Goal: Task Accomplishment & Management: Use online tool/utility

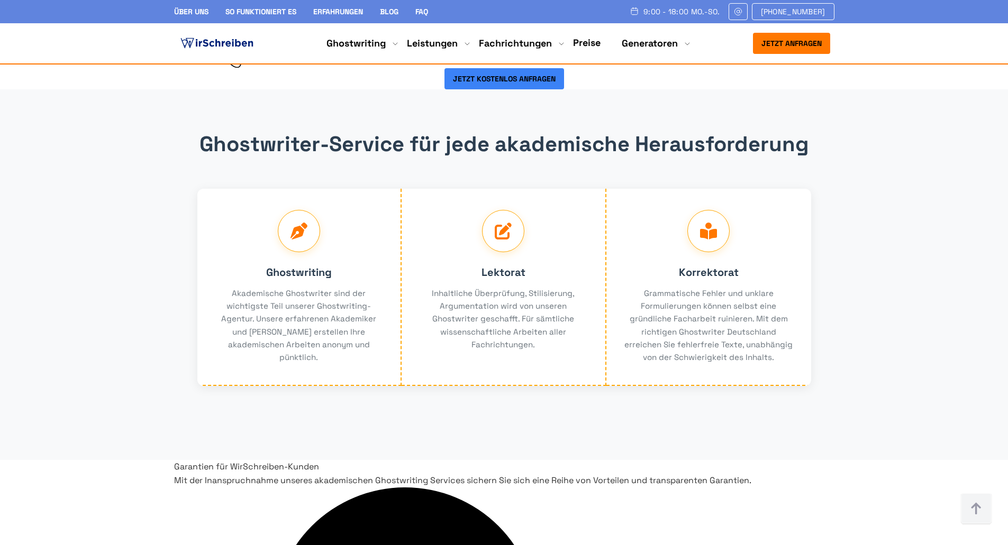
scroll to position [1957, 0]
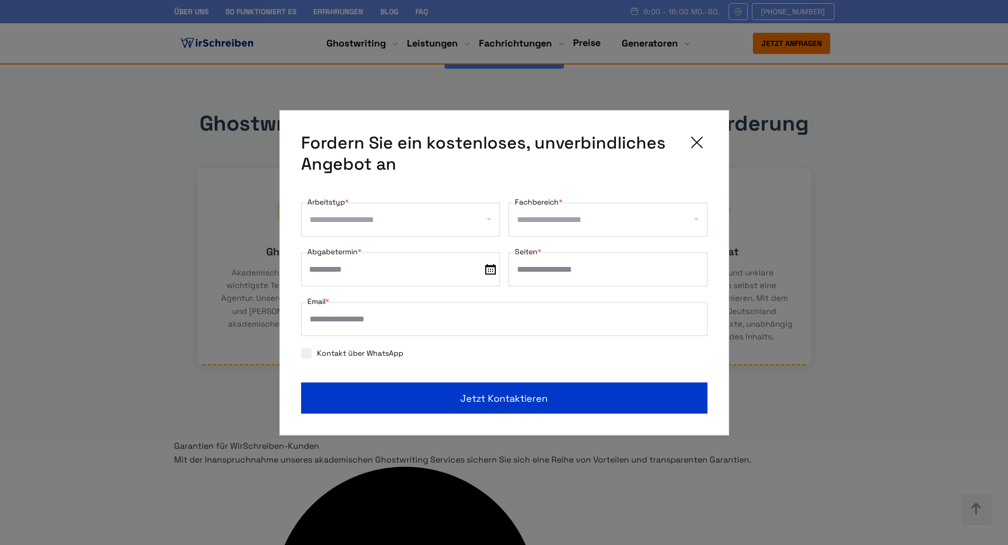
click at [354, 217] on input "Arbeitstyp *" at bounding box center [404, 219] width 190 height 17
click at [700, 127] on div "**********" at bounding box center [504, 272] width 450 height 325
click at [435, 217] on input "Arbeitstyp *" at bounding box center [404, 219] width 190 height 17
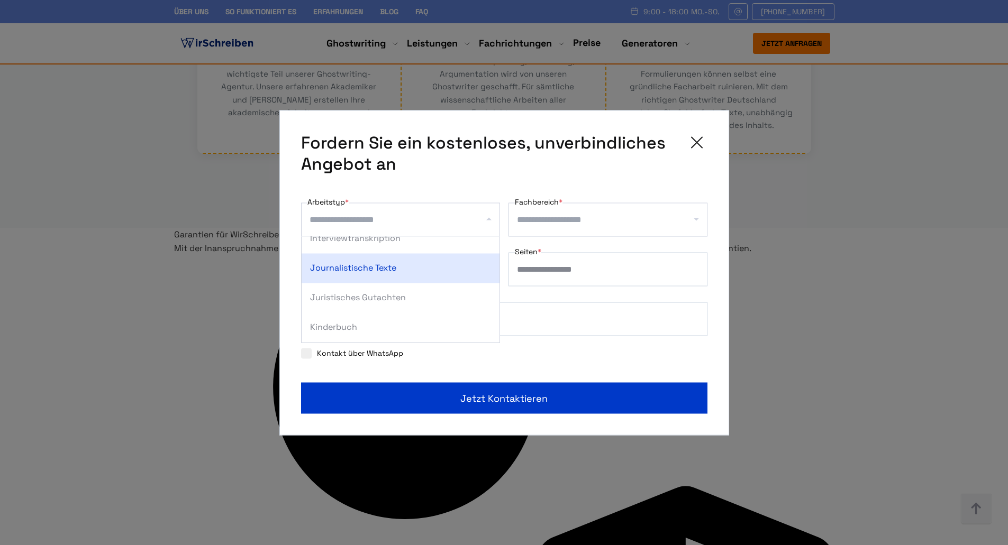
scroll to position [2116, 0]
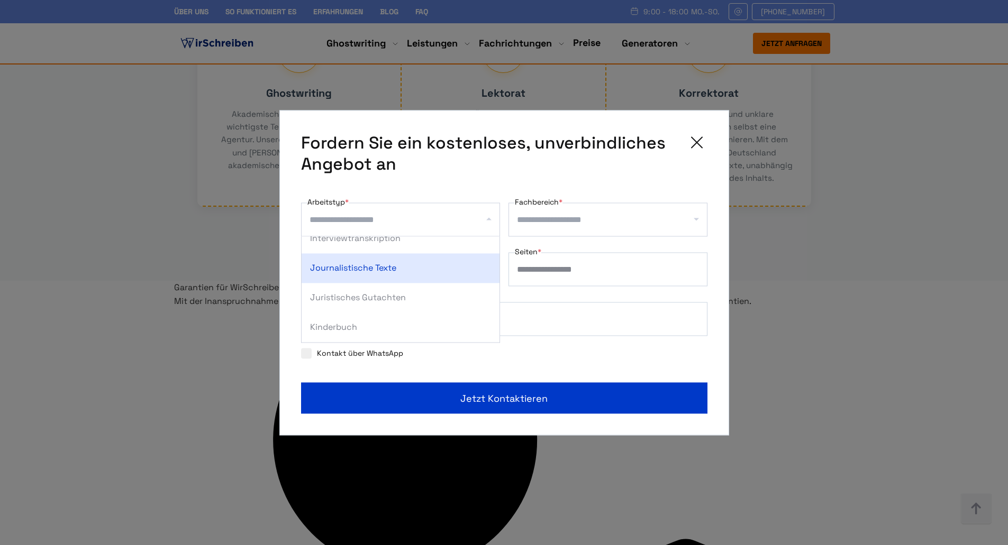
click at [686, 145] on icon at bounding box center [696, 142] width 21 height 21
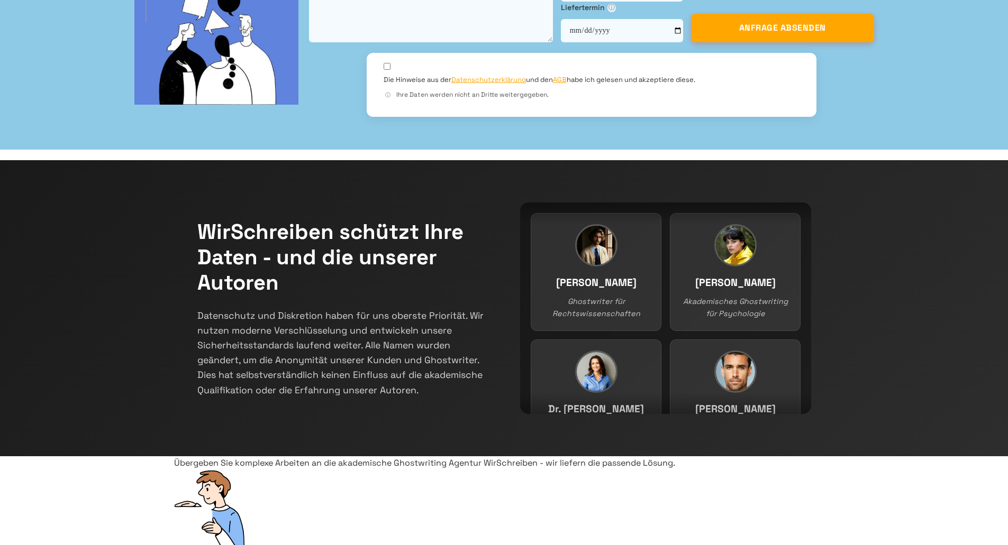
scroll to position [53, 0]
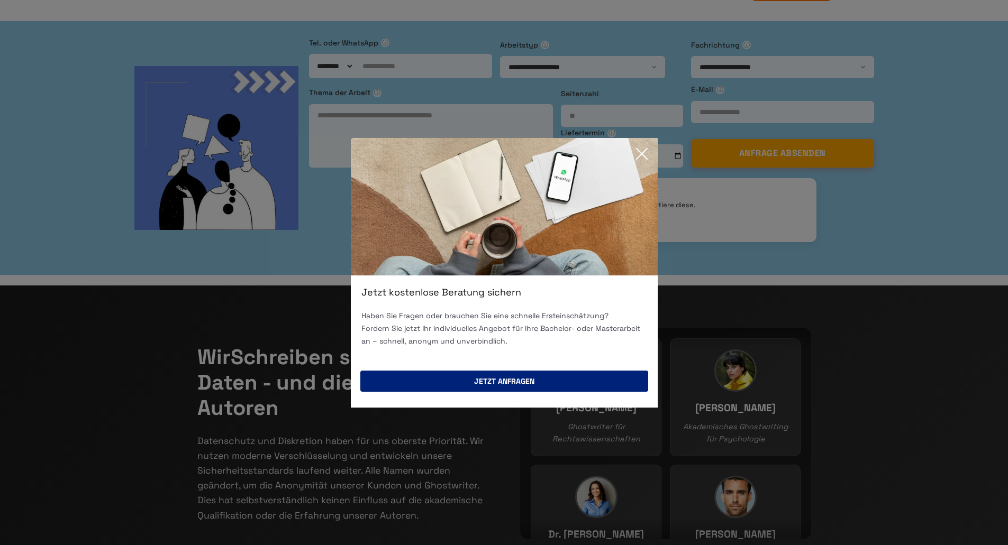
click at [539, 387] on button "Jetzt anfragen" at bounding box center [504, 381] width 288 height 21
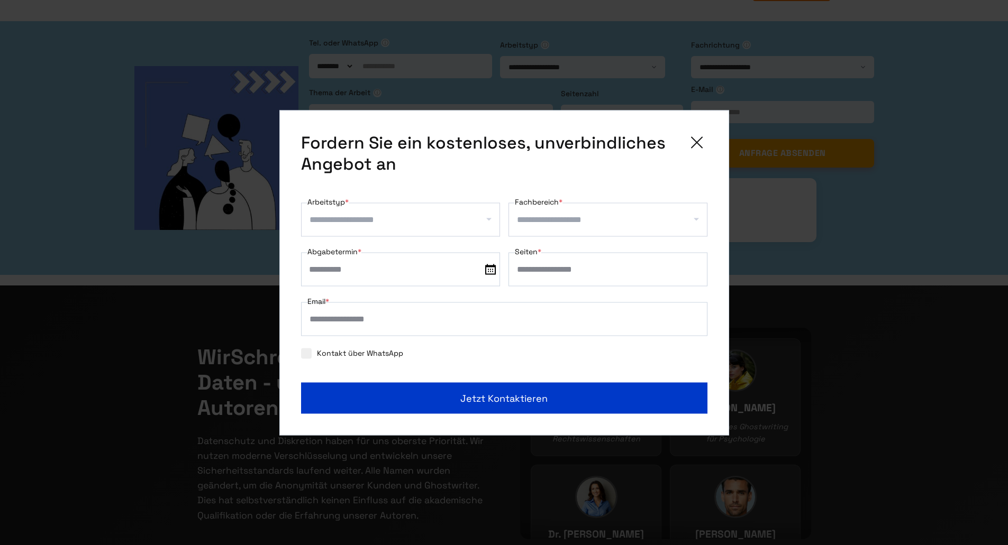
click at [701, 142] on icon at bounding box center [696, 142] width 21 height 21
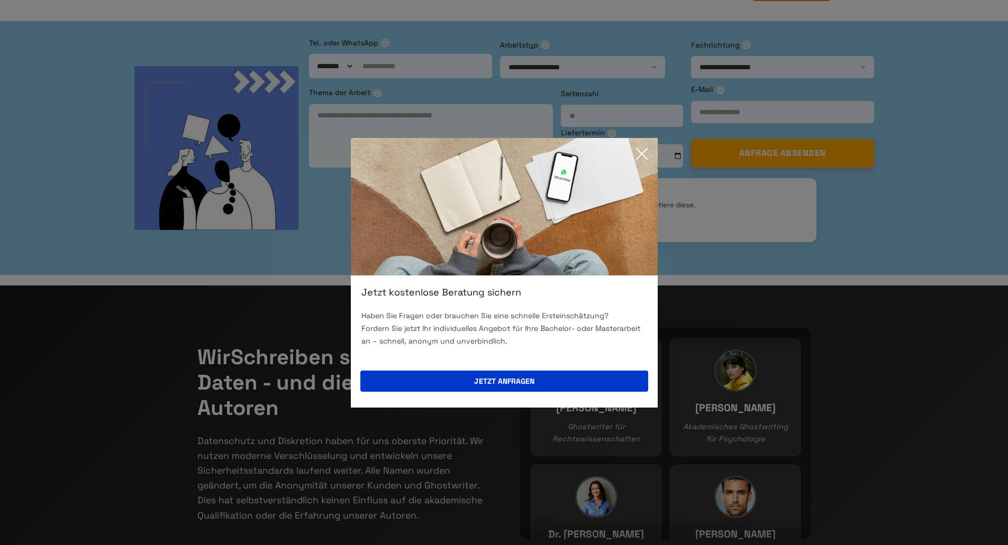
click at [640, 159] on icon at bounding box center [641, 153] width 21 height 21
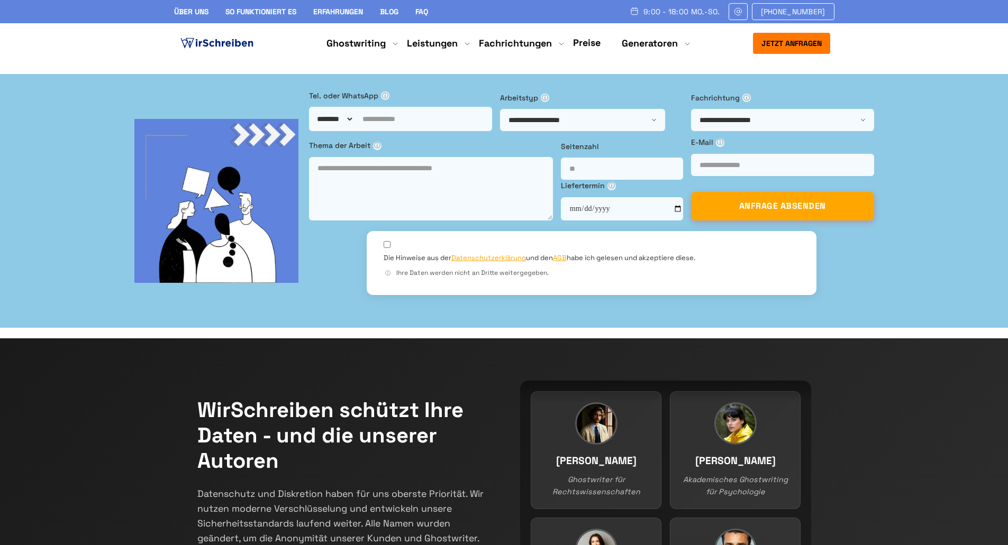
drag, startPoint x: 819, startPoint y: 94, endPoint x: 147, endPoint y: 144, distance: 673.8
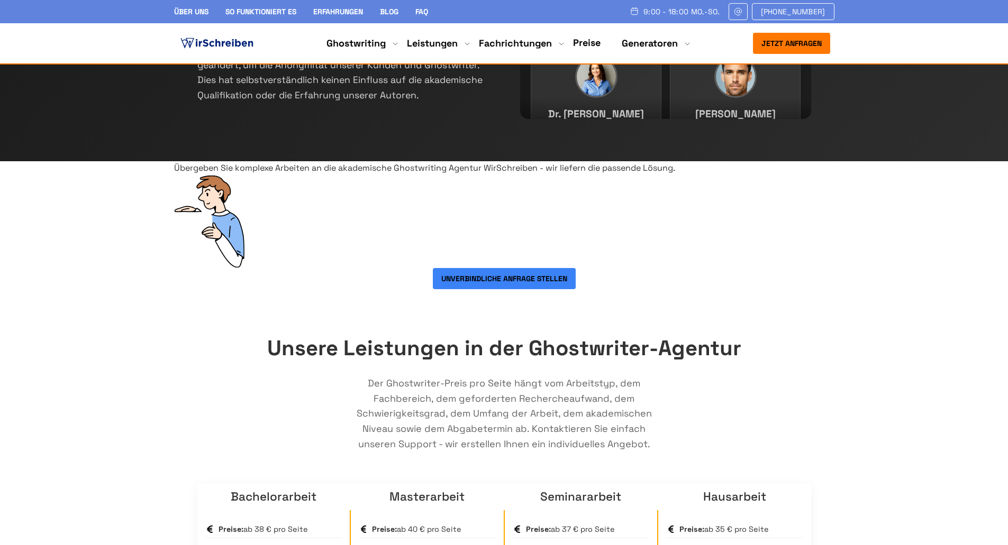
scroll to position [53, 0]
